Goal: Task Accomplishment & Management: Use online tool/utility

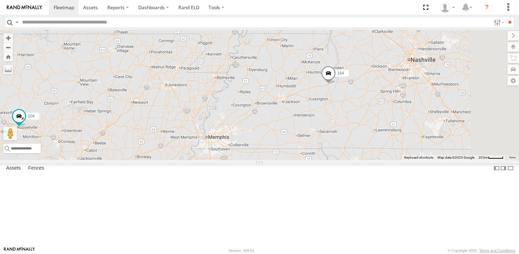
drag, startPoint x: 515, startPoint y: 195, endPoint x: 55, endPoint y: -9, distance: 503.4
click at [55, 0] on html at bounding box center [259, 127] width 519 height 254
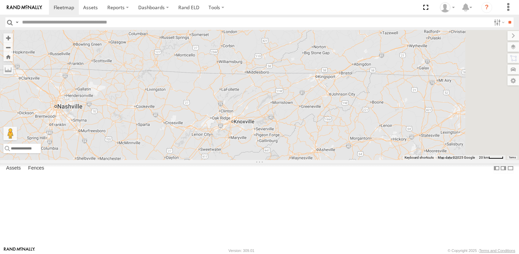
drag, startPoint x: 351, startPoint y: 76, endPoint x: -1, endPoint y: 131, distance: 356.7
click at [0, 131] on html at bounding box center [259, 127] width 519 height 254
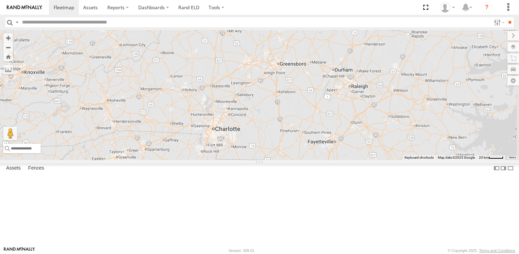
drag, startPoint x: 298, startPoint y: 122, endPoint x: 87, endPoint y: 71, distance: 216.7
click at [87, 71] on main "← Move left → Move right ↑ Move up ↓ Move down + Zoom in - Zoom out Home Jump l…" at bounding box center [259, 138] width 519 height 216
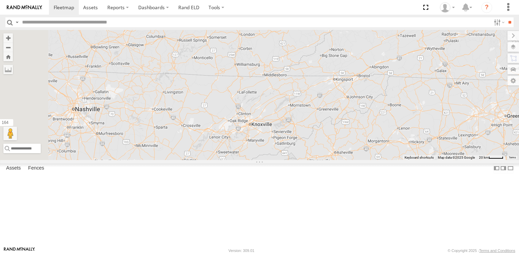
drag, startPoint x: 281, startPoint y: 71, endPoint x: 374, endPoint y: 123, distance: 106.7
click at [519, 130] on html at bounding box center [259, 127] width 519 height 254
drag, startPoint x: 122, startPoint y: 125, endPoint x: 377, endPoint y: 125, distance: 255.0
click at [377, 125] on main "← Move left → Move right ↑ Move up ↓ Move down + Zoom in - Zoom out Home Jump l…" at bounding box center [259, 138] width 519 height 216
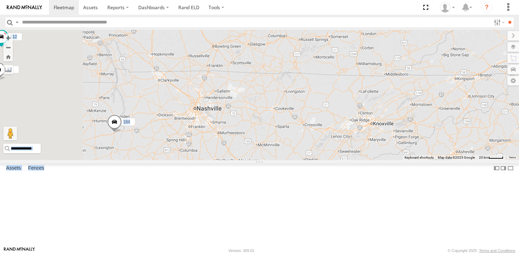
drag, startPoint x: 377, startPoint y: 125, endPoint x: 398, endPoint y: 121, distance: 21.4
click at [398, 121] on div "164 128 130 104 98 106 194 10 13 204 3 112 198 2 14 120 182 138" at bounding box center [259, 95] width 519 height 130
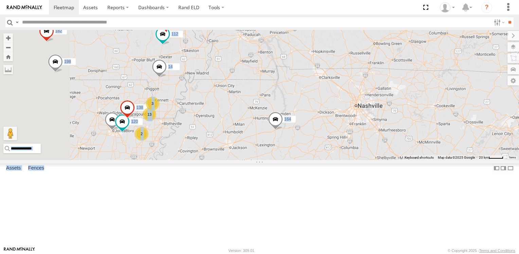
drag, startPoint x: 296, startPoint y: 117, endPoint x: 456, endPoint y: 114, distance: 159.5
click at [456, 114] on div "164 128 130 104 98 106 194 10 13 204 3 112 198 2 14 120 182 138" at bounding box center [259, 95] width 519 height 130
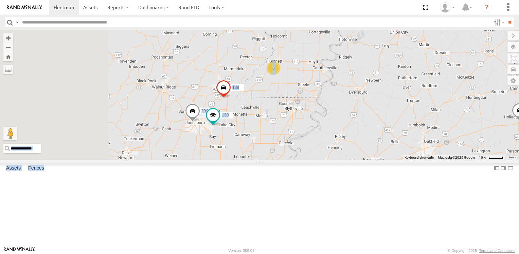
drag, startPoint x: 212, startPoint y: 167, endPoint x: 410, endPoint y: 122, distance: 203.3
click at [410, 122] on div "164 128 130 104 98 106 194 10 204 112 198 14 120 182 138 3" at bounding box center [259, 95] width 519 height 130
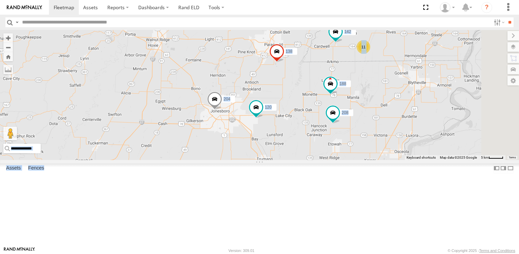
drag, startPoint x: 291, startPoint y: 126, endPoint x: 249, endPoint y: 75, distance: 65.6
click at [249, 75] on div "164 128 130 104 98 106 194 10 204 112 198 14 120 182 138 208 188 11 2 122 142 1…" at bounding box center [259, 95] width 519 height 130
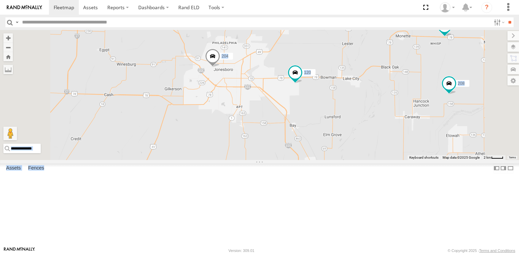
drag, startPoint x: 307, startPoint y: 175, endPoint x: 305, endPoint y: 112, distance: 62.9
click at [305, 112] on div "164 128 130 104 98 106 194 10 204 112 198 14 120 182 138 208 188 122 142 166" at bounding box center [259, 95] width 519 height 130
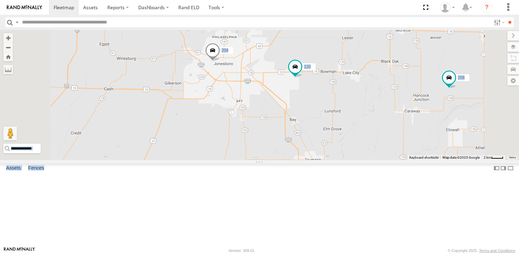
click at [220, 61] on span at bounding box center [212, 52] width 15 height 18
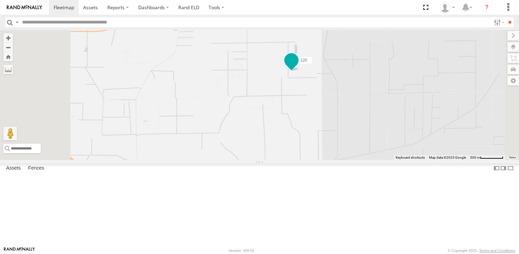
click at [298, 66] on span at bounding box center [292, 60] width 12 height 12
